Goal: Task Accomplishment & Management: Manage account settings

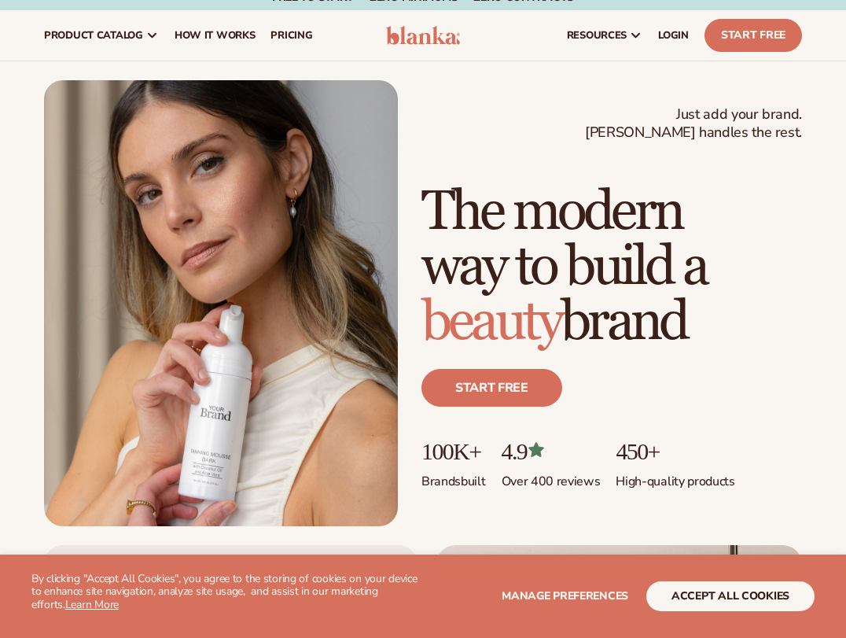
scroll to position [32, 0]
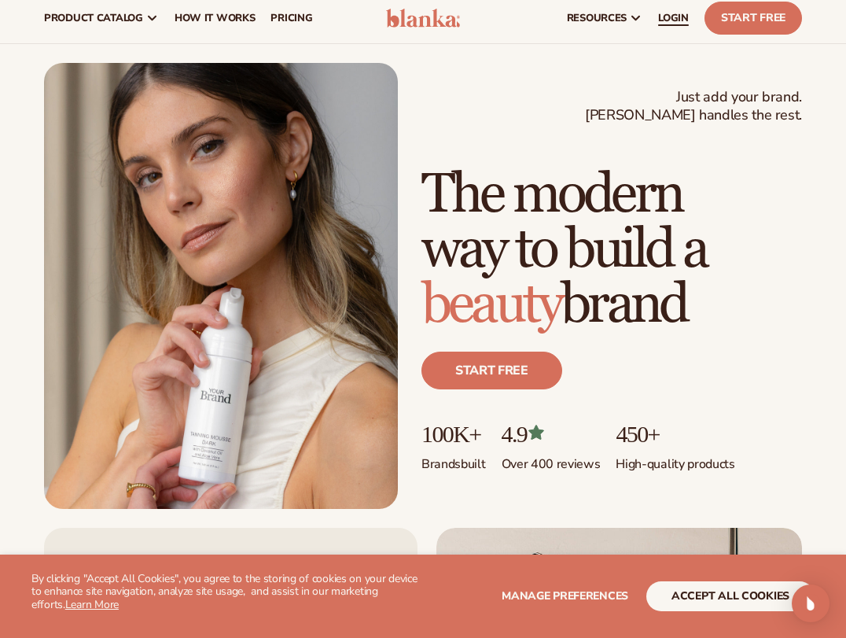
click at [686, 13] on span "LOGIN" at bounding box center [673, 18] width 31 height 13
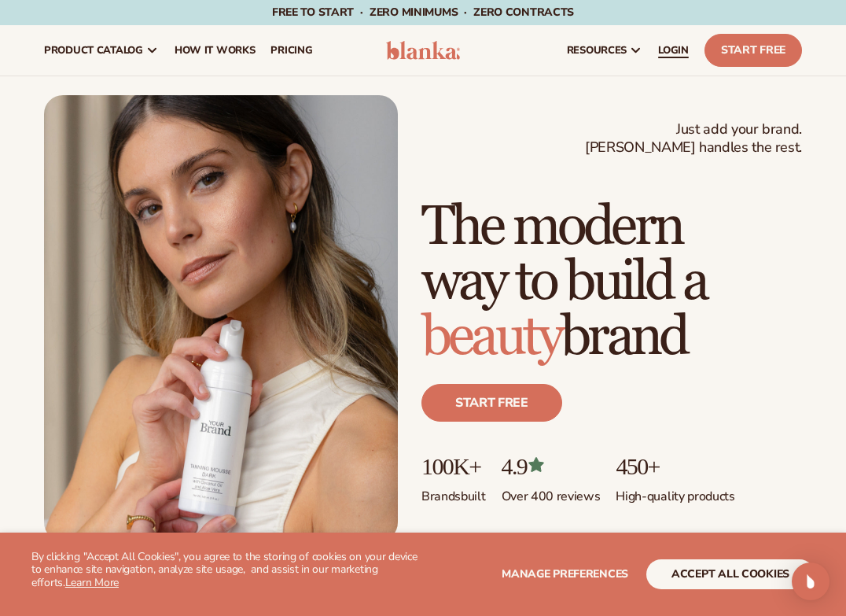
click at [685, 62] on link "LOGIN" at bounding box center [673, 50] width 46 height 50
click at [679, 57] on link "LOGIN" at bounding box center [673, 50] width 46 height 50
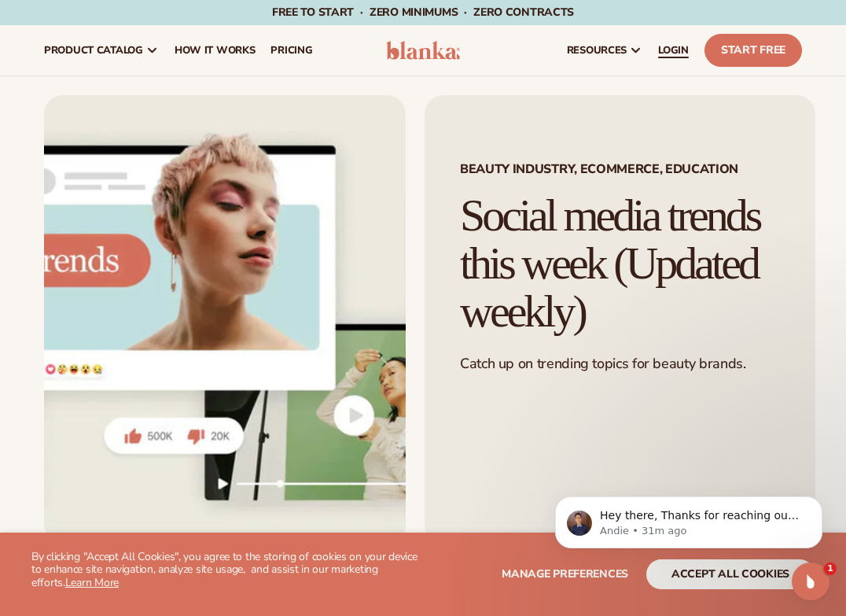
click at [674, 48] on span "LOGIN" at bounding box center [673, 50] width 31 height 13
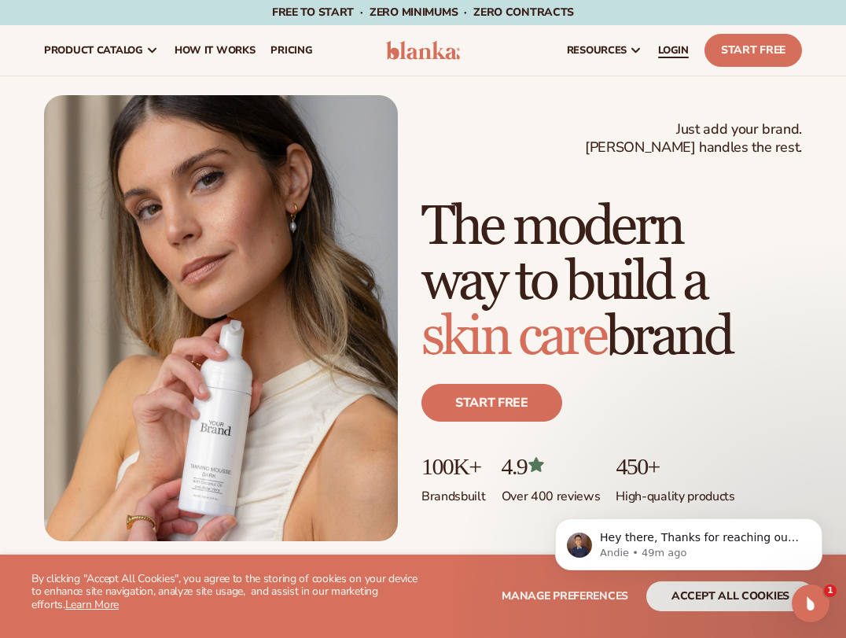
click at [687, 53] on span "LOGIN" at bounding box center [673, 50] width 31 height 13
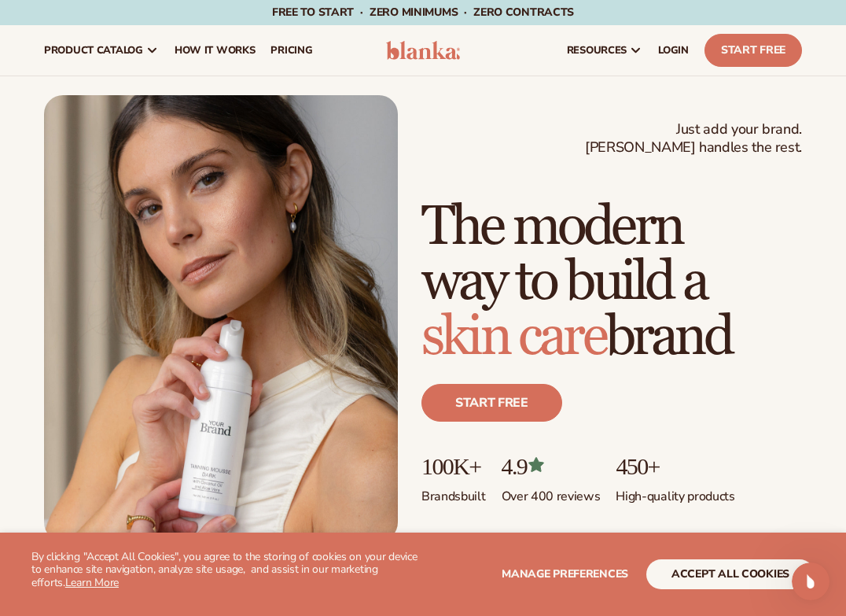
click at [815, 584] on icon "Open Intercom Messenger" at bounding box center [811, 582] width 26 height 26
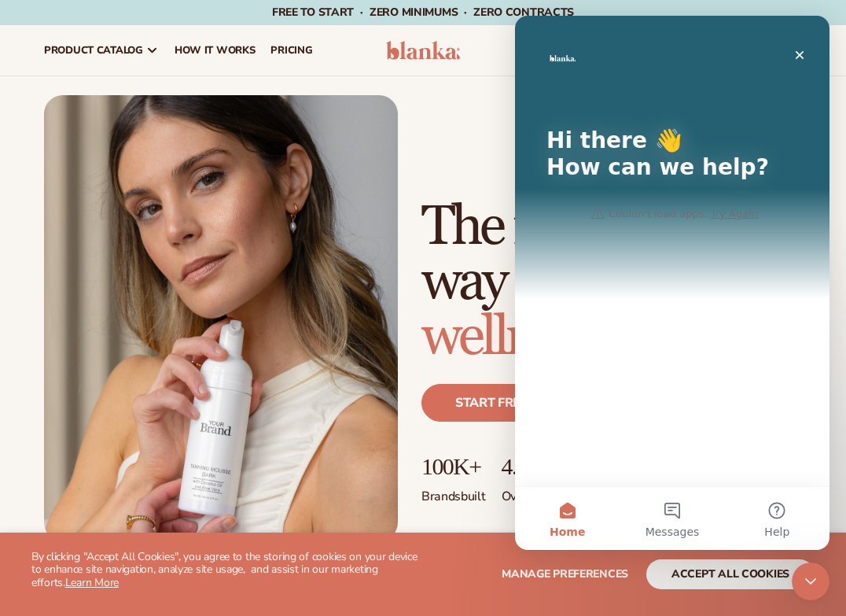
click at [433, 153] on div "Just add your brand. Blanka handles the rest. beauty,[MEDICAL_DATA],wellness,ma…" at bounding box center [423, 318] width 758 height 446
